Goal: Task Accomplishment & Management: Use online tool/utility

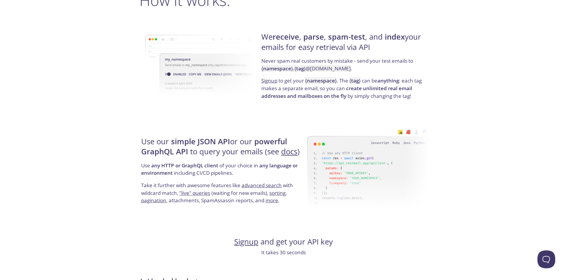
scroll to position [482, 0]
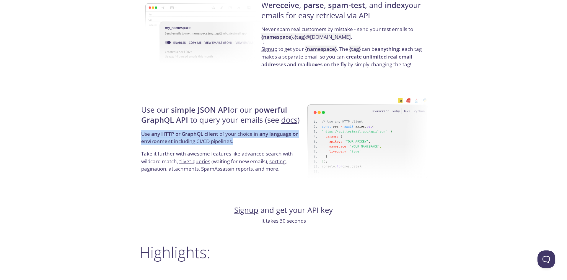
drag, startPoint x: 141, startPoint y: 135, endPoint x: 248, endPoint y: 144, distance: 107.9
click at [248, 144] on div "Use our simple JSON API or our powerful GraphQL API to query your emails (see d…" at bounding box center [223, 138] width 168 height 95
click at [248, 144] on p "Use any HTTP or GraphQL client of your choice in any language or environment in…" at bounding box center [223, 140] width 165 height 20
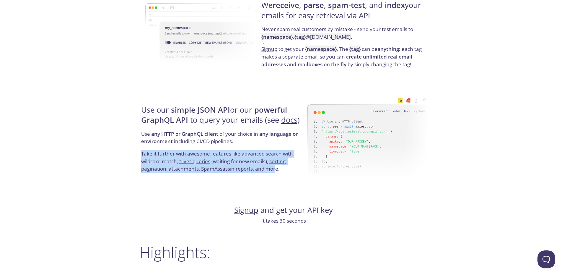
drag, startPoint x: 142, startPoint y: 157, endPoint x: 277, endPoint y: 172, distance: 135.8
click at [277, 172] on p "Take it further with awesome features like advanced search with wildcard match,…" at bounding box center [223, 161] width 165 height 23
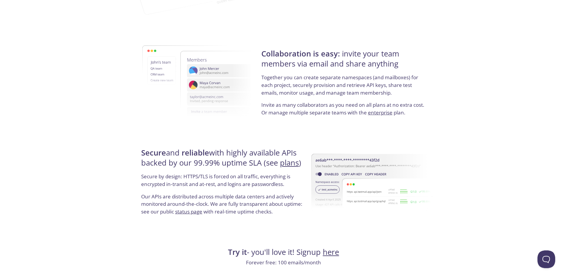
scroll to position [1024, 0]
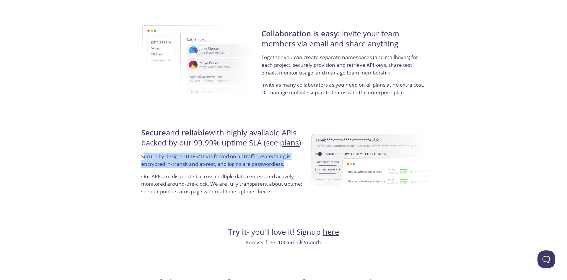
drag, startPoint x: 143, startPoint y: 157, endPoint x: 288, endPoint y: 167, distance: 144.7
click at [288, 167] on p "Secure by design: HTTPS/TLS is forced on all traffic, everything is encrypted i…" at bounding box center [223, 162] width 165 height 20
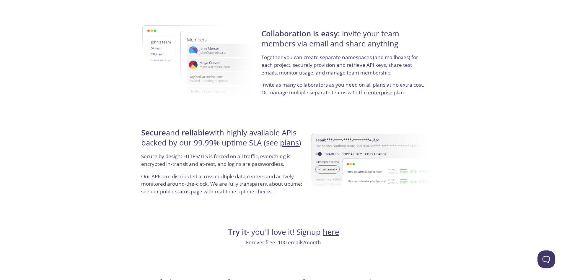
click at [288, 167] on p "Secure by design: HTTPS/TLS is forced on all traffic, everything is encrypted i…" at bounding box center [223, 162] width 165 height 20
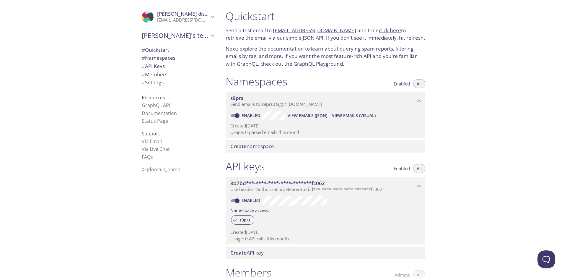
click at [272, 147] on span "Create namespace" at bounding box center [252, 146] width 44 height 7
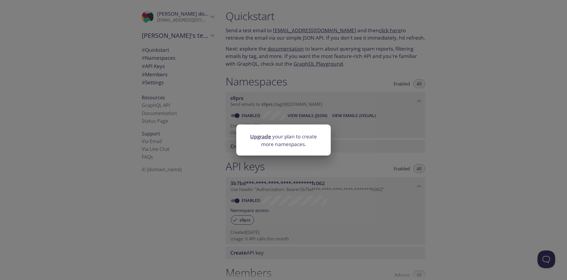
click at [465, 140] on div "Upgrade your plan to create more namespaces." at bounding box center [283, 140] width 567 height 280
